Goal: Task Accomplishment & Management: Use online tool/utility

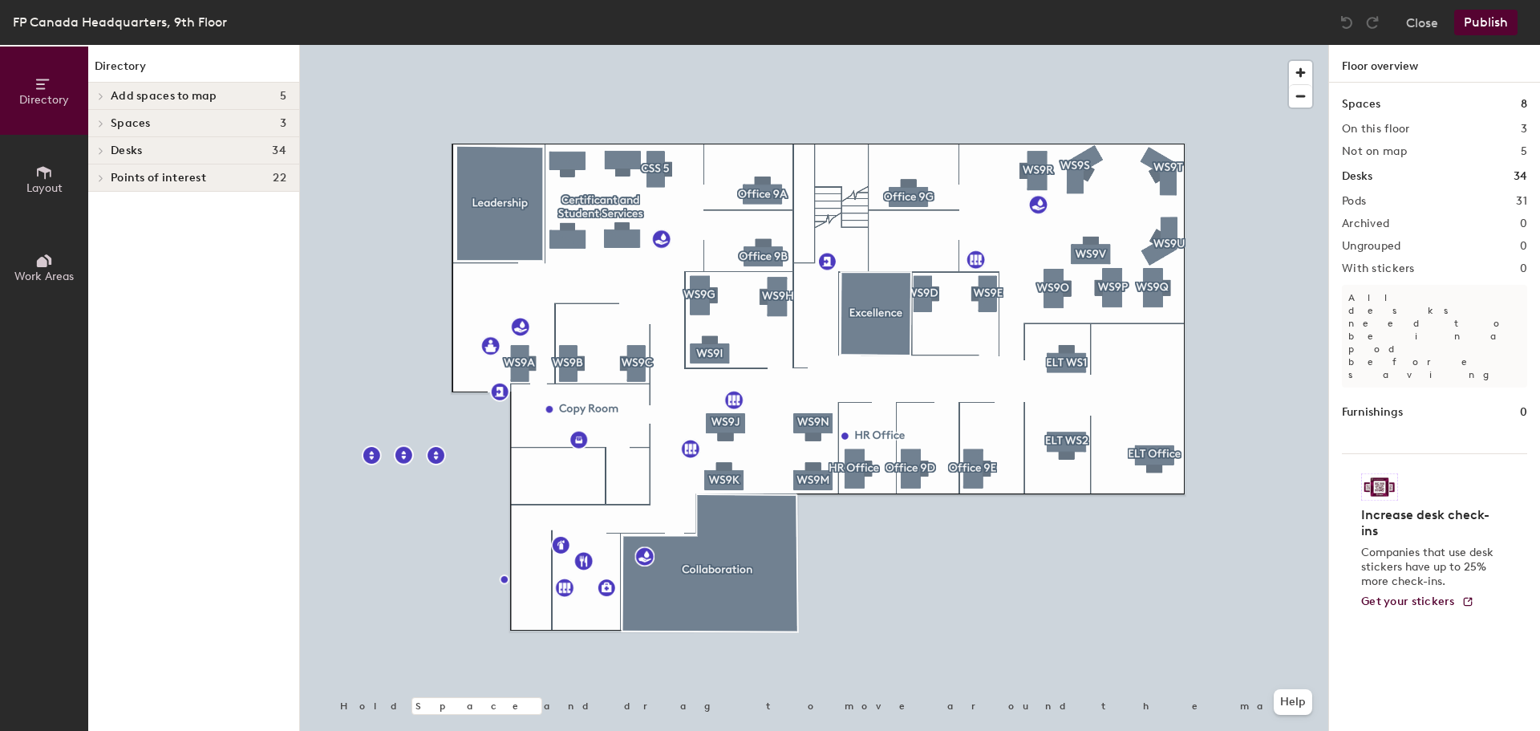
click at [98, 93] on icon at bounding box center [101, 96] width 6 height 8
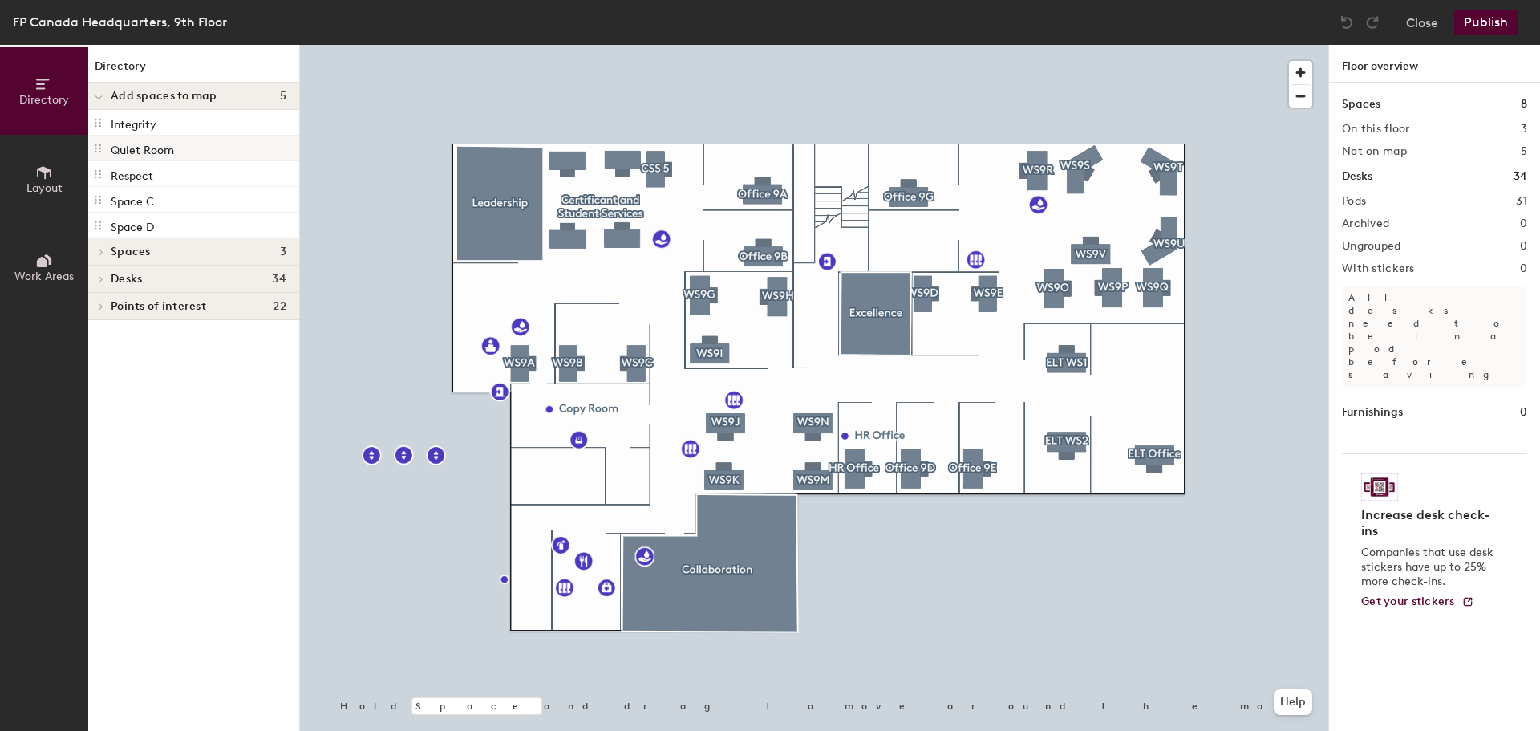
click at [132, 144] on p "Quiet Room" at bounding box center [142, 148] width 63 height 18
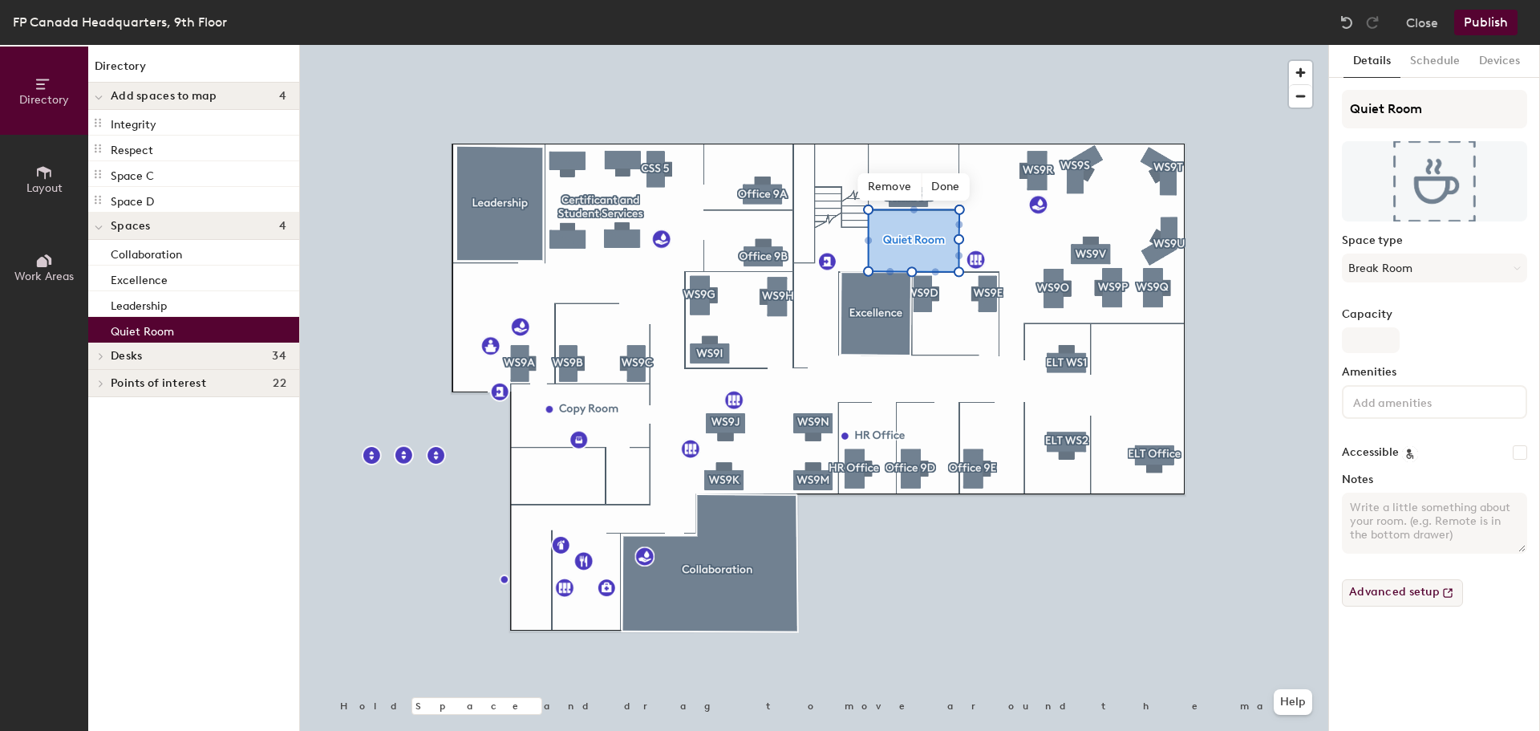
click at [1405, 595] on button "Advanced setup" at bounding box center [1402, 592] width 121 height 27
click at [944, 185] on span "Done" at bounding box center [945, 186] width 47 height 27
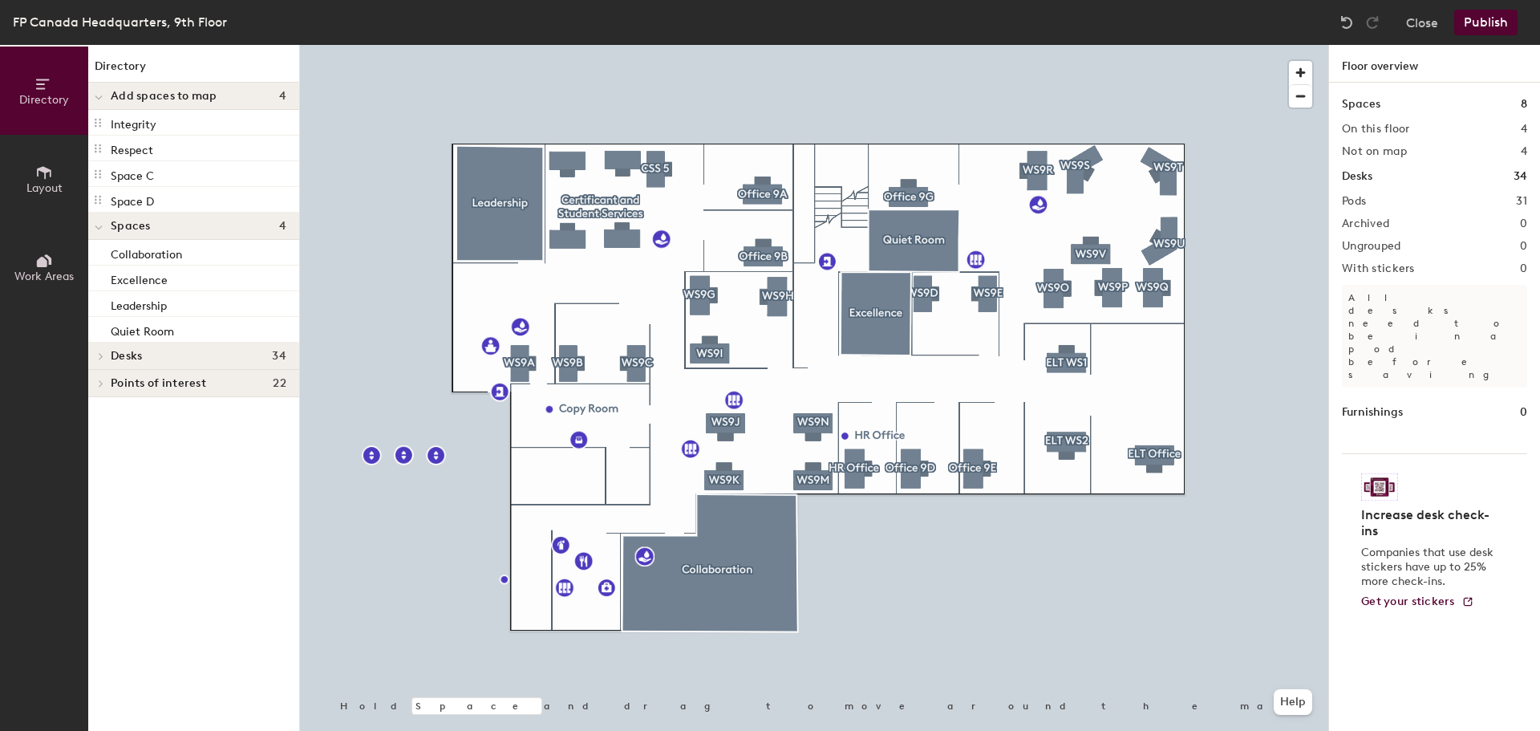
click at [1496, 23] on button "Publish" at bounding box center [1486, 23] width 63 height 26
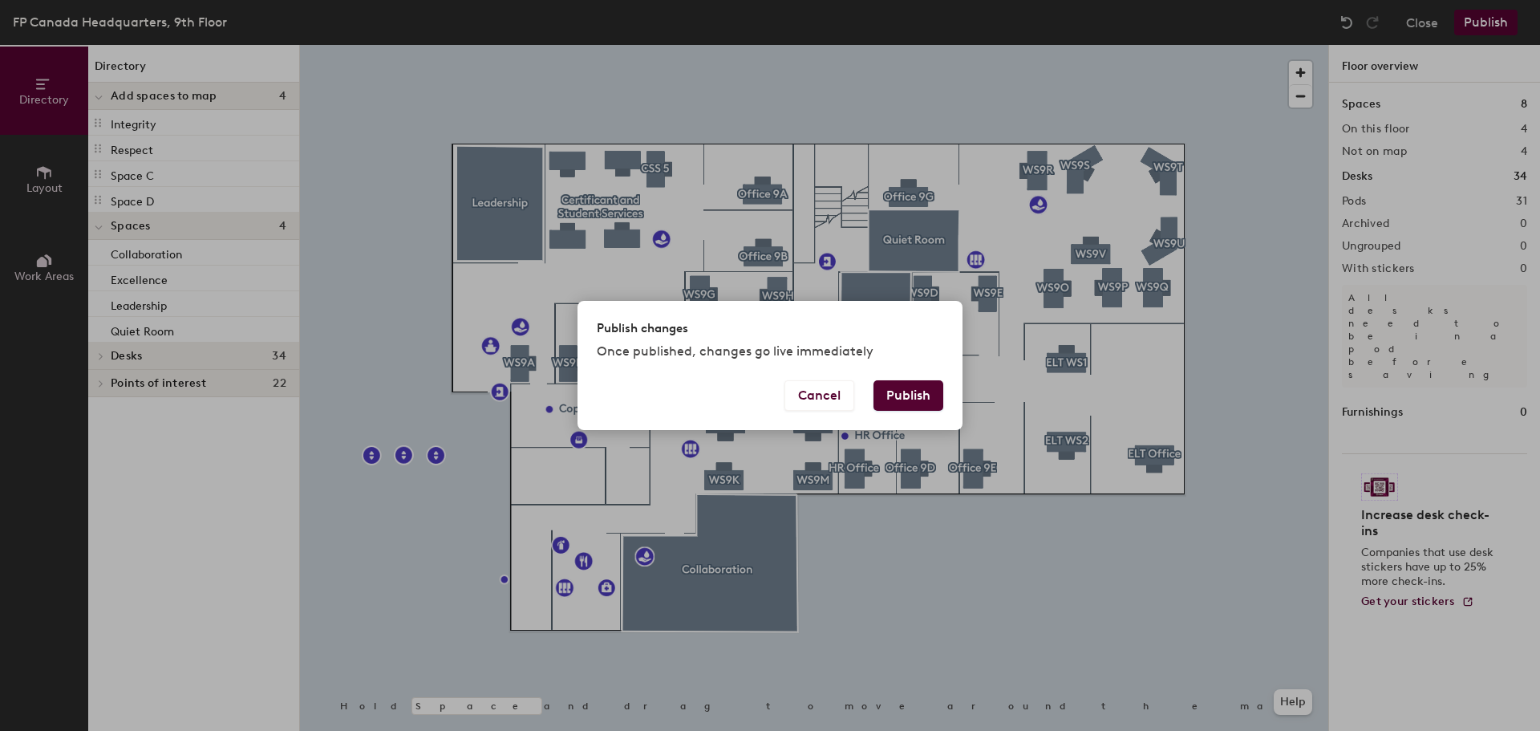
click at [924, 393] on button "Publish" at bounding box center [909, 395] width 70 height 30
